Goal: Browse casually

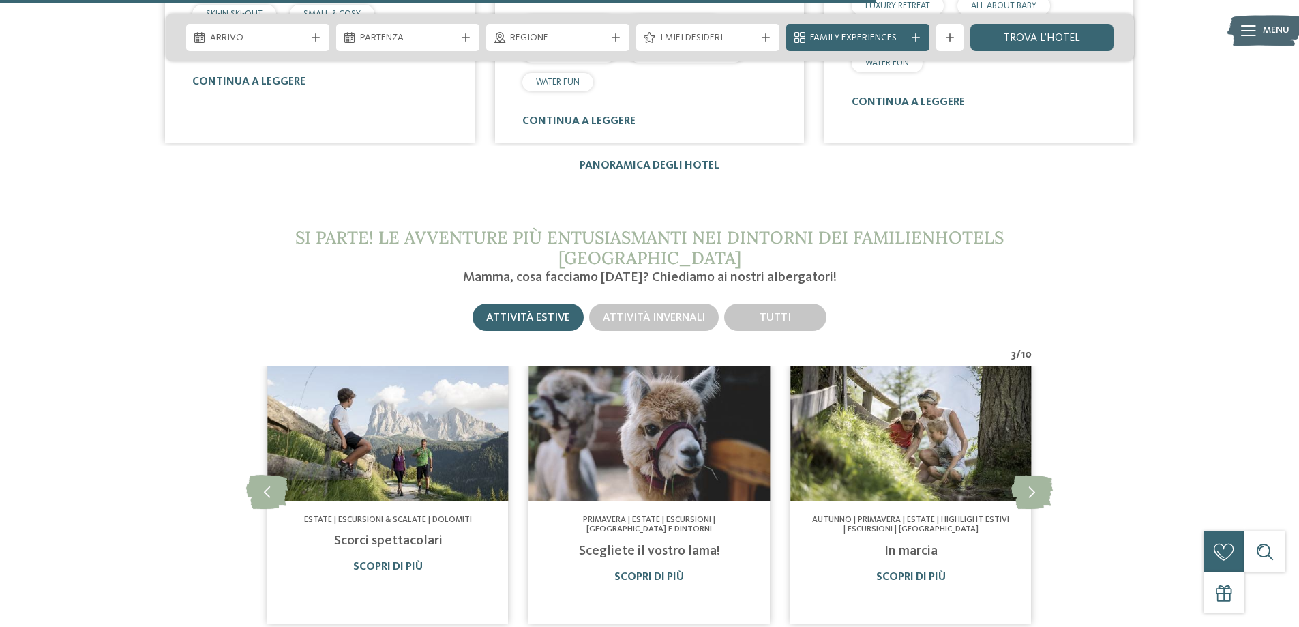
scroll to position [2455, 0]
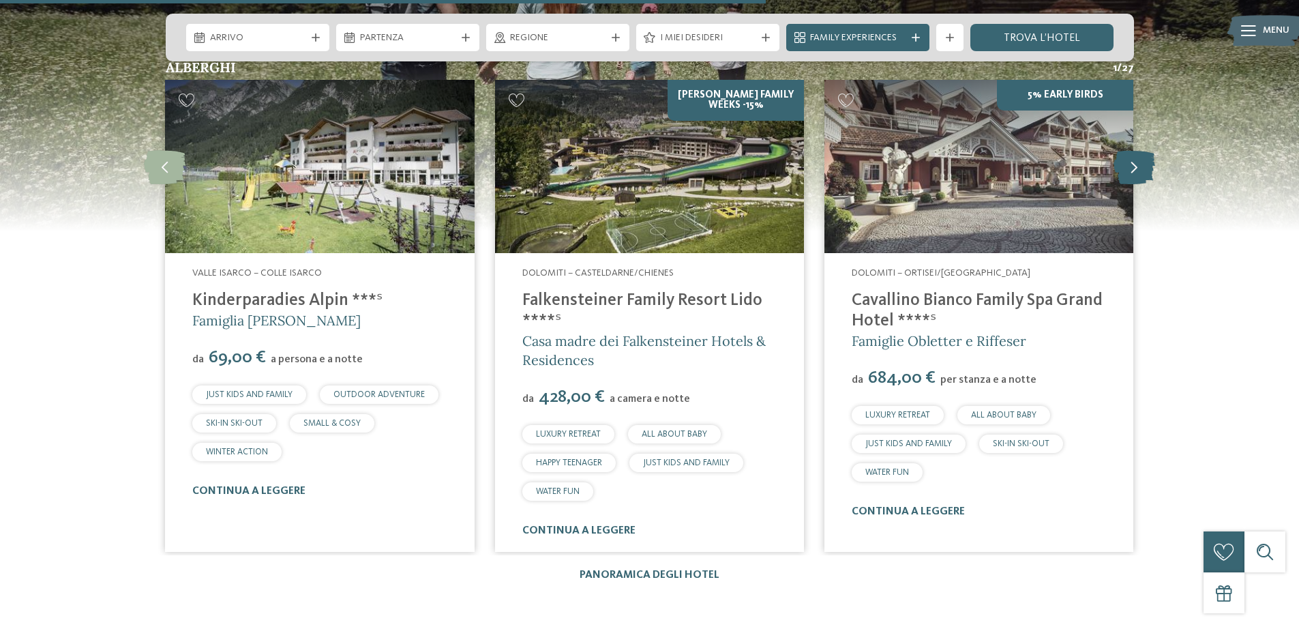
click at [1132, 160] on icon at bounding box center [1135, 166] width 42 height 34
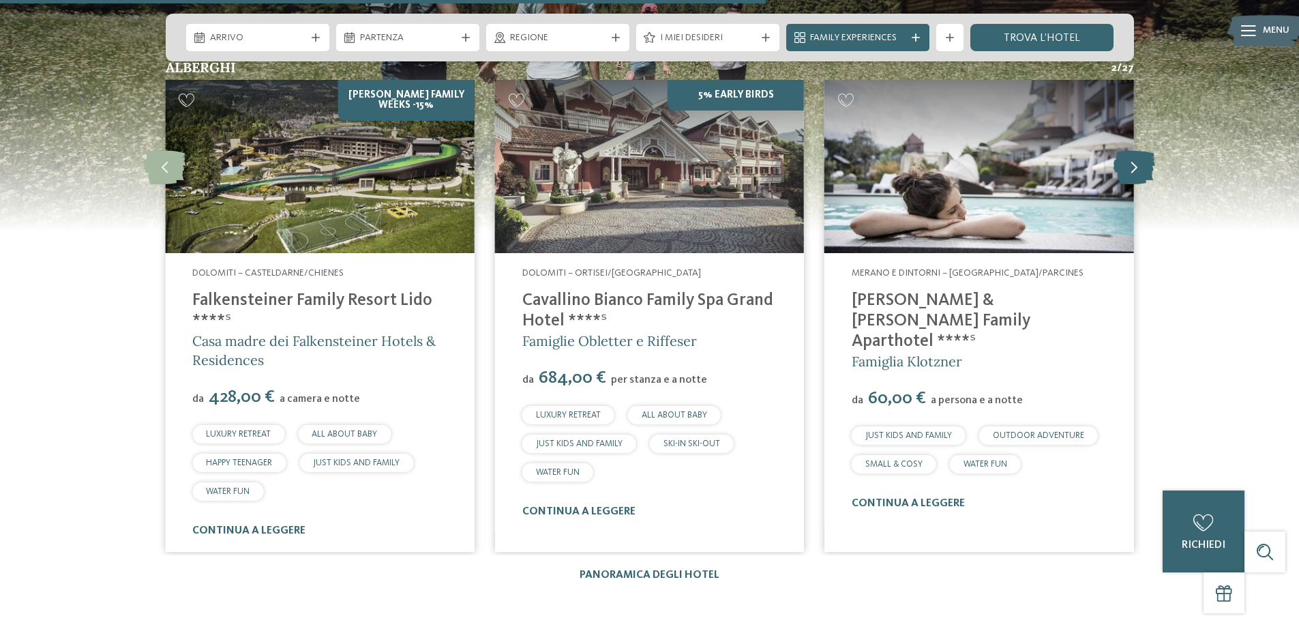
click at [1133, 166] on icon at bounding box center [1135, 166] width 42 height 34
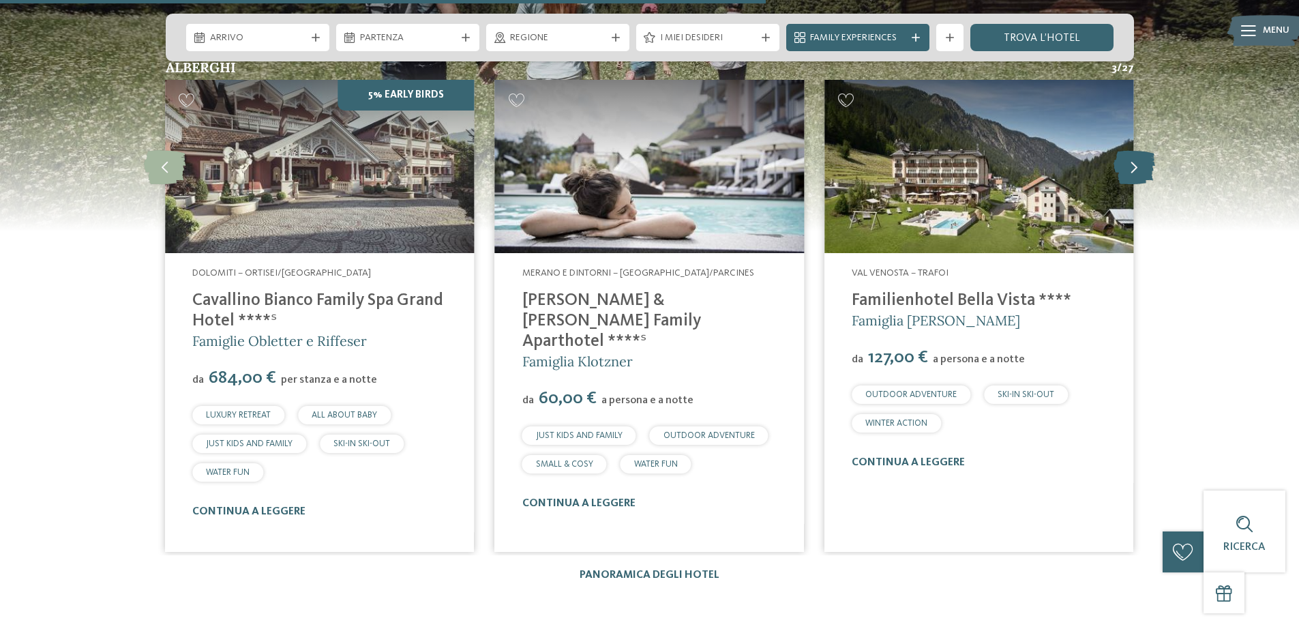
click at [1133, 166] on icon at bounding box center [1135, 166] width 42 height 34
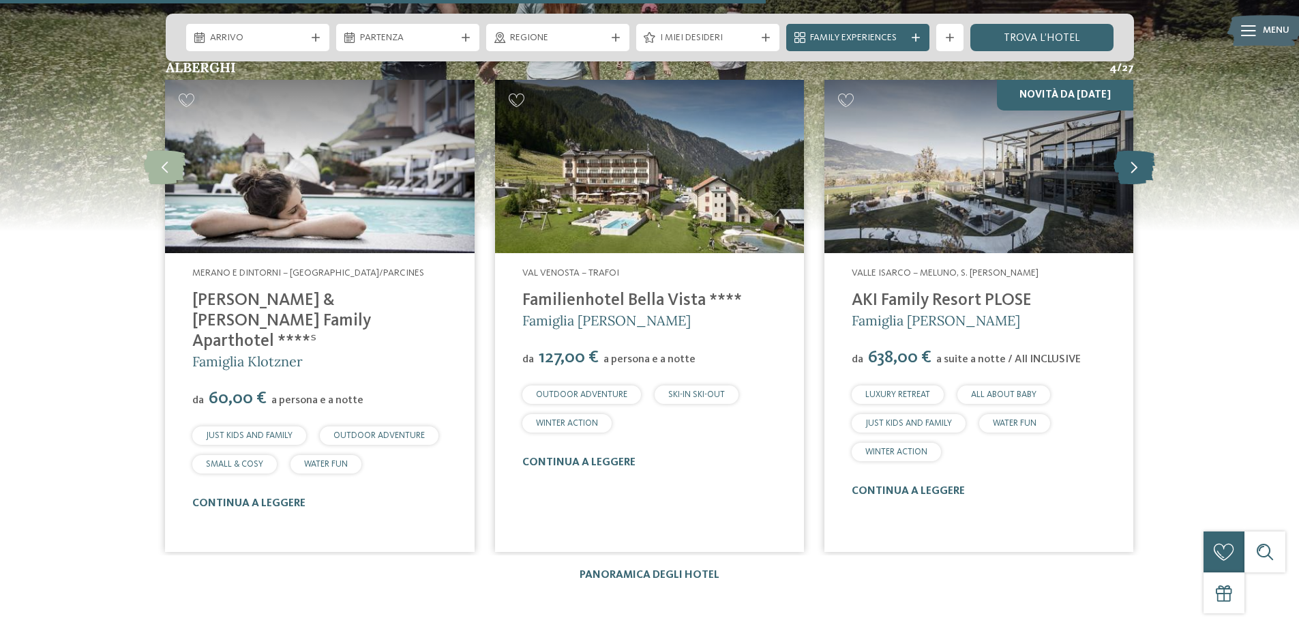
click at [1133, 166] on icon at bounding box center [1135, 166] width 42 height 34
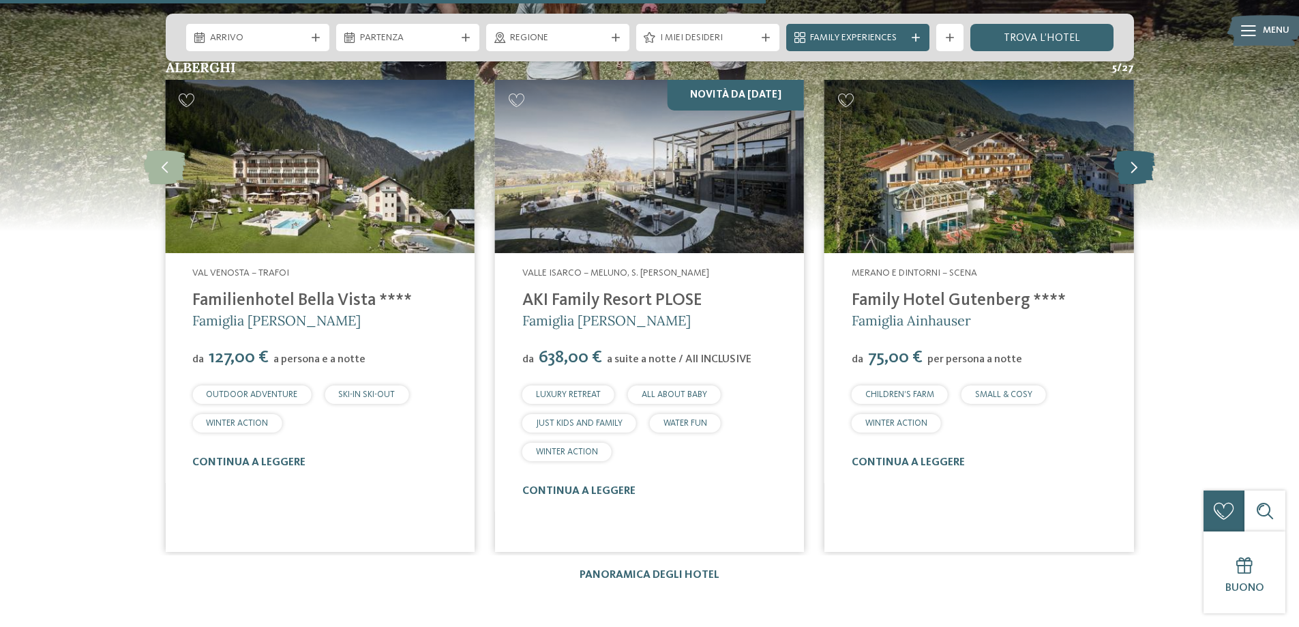
click at [1133, 166] on icon at bounding box center [1135, 166] width 42 height 34
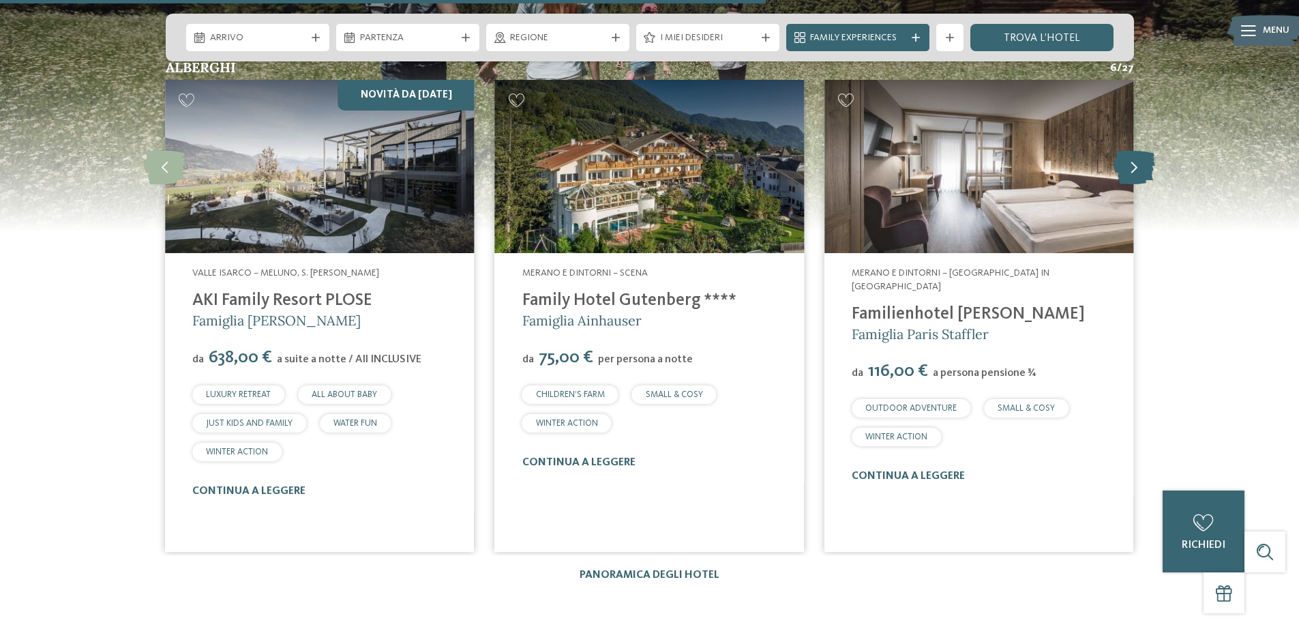
click at [1134, 166] on icon at bounding box center [1135, 166] width 42 height 34
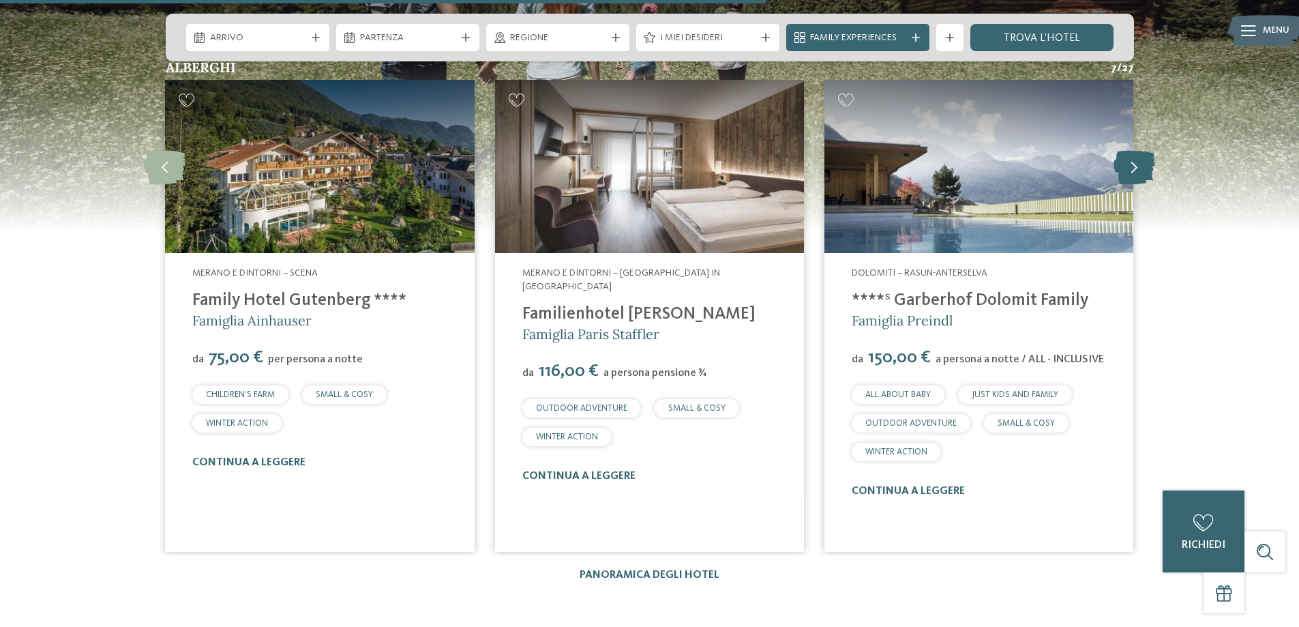
click at [1134, 166] on icon at bounding box center [1135, 166] width 42 height 34
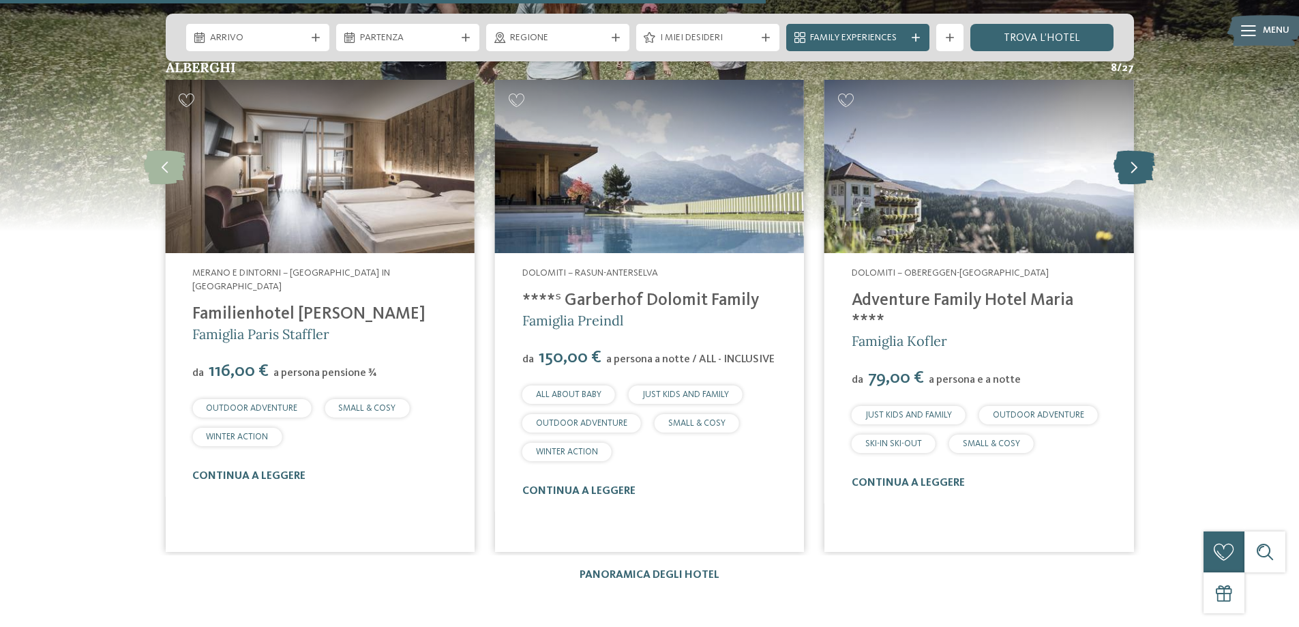
click at [1134, 166] on icon at bounding box center [1135, 166] width 42 height 34
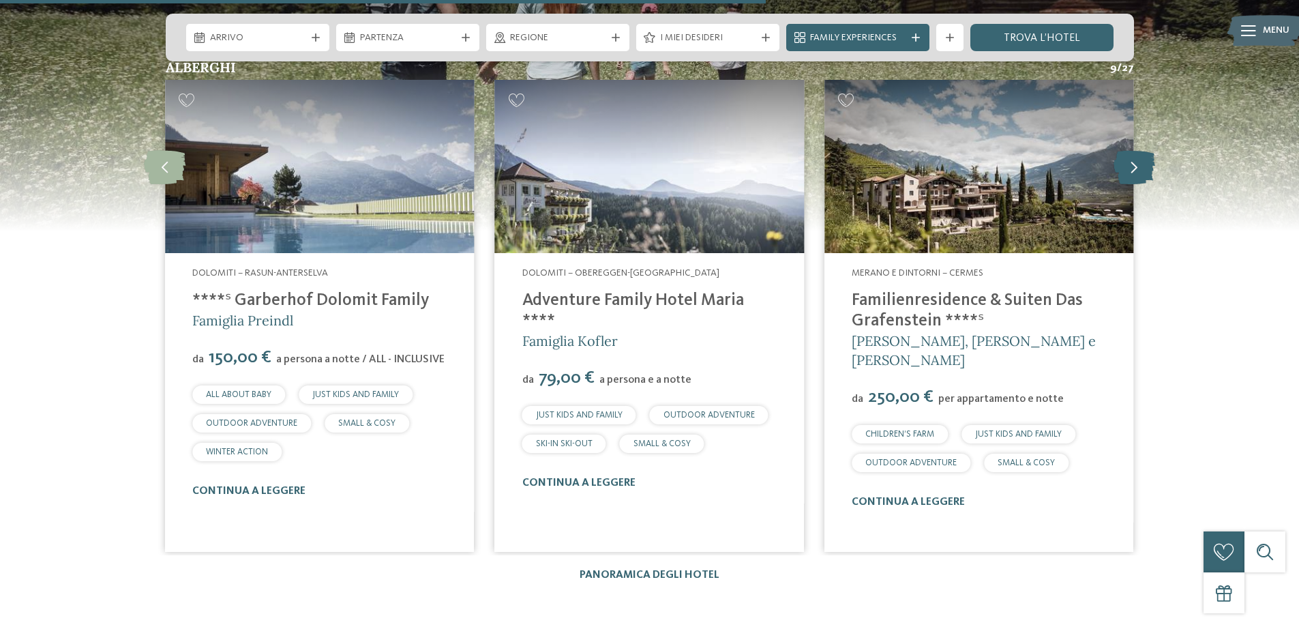
click at [1134, 166] on icon at bounding box center [1135, 166] width 42 height 34
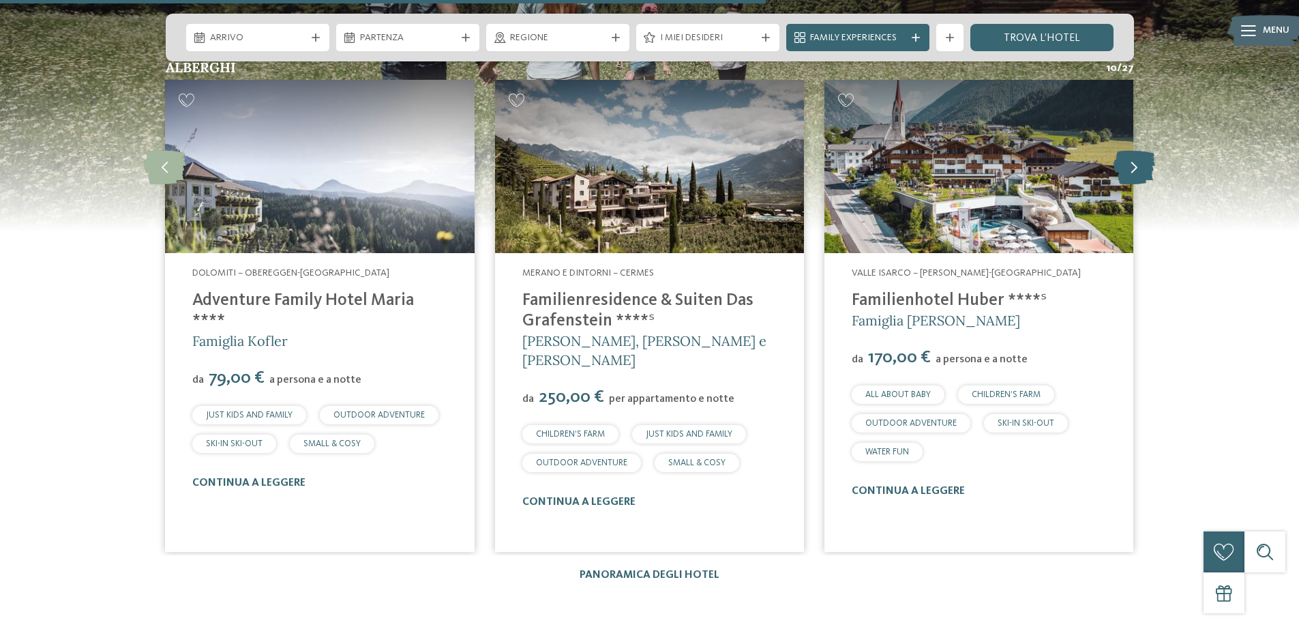
click at [1135, 168] on icon at bounding box center [1135, 166] width 42 height 34
